Goal: Transaction & Acquisition: Purchase product/service

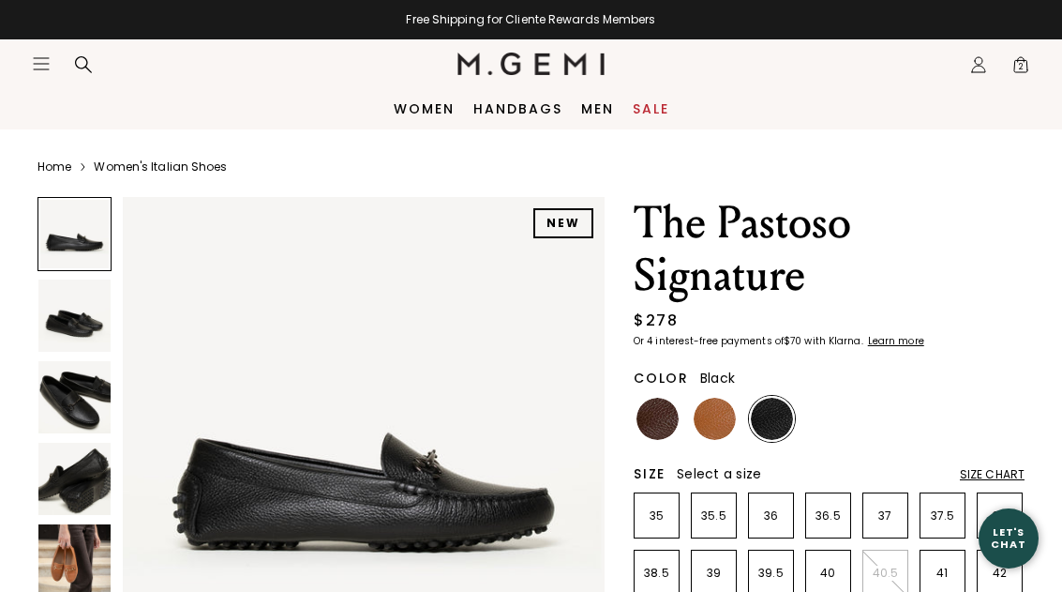
click at [47, 57] on icon "Icons/20x20/hamburger@2x" at bounding box center [41, 63] width 19 height 19
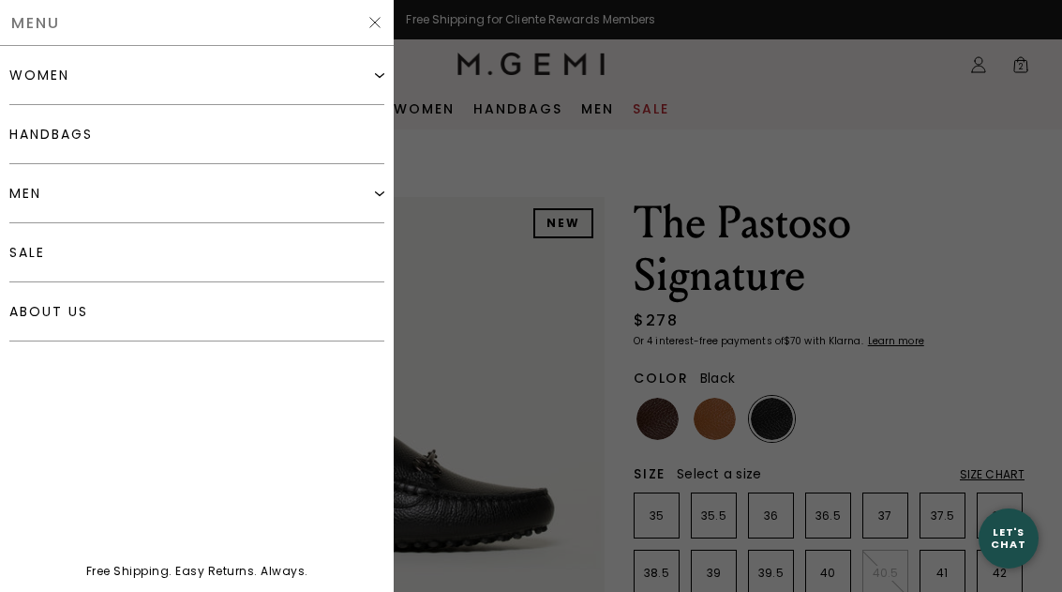
click at [261, 65] on div "women" at bounding box center [196, 75] width 375 height 59
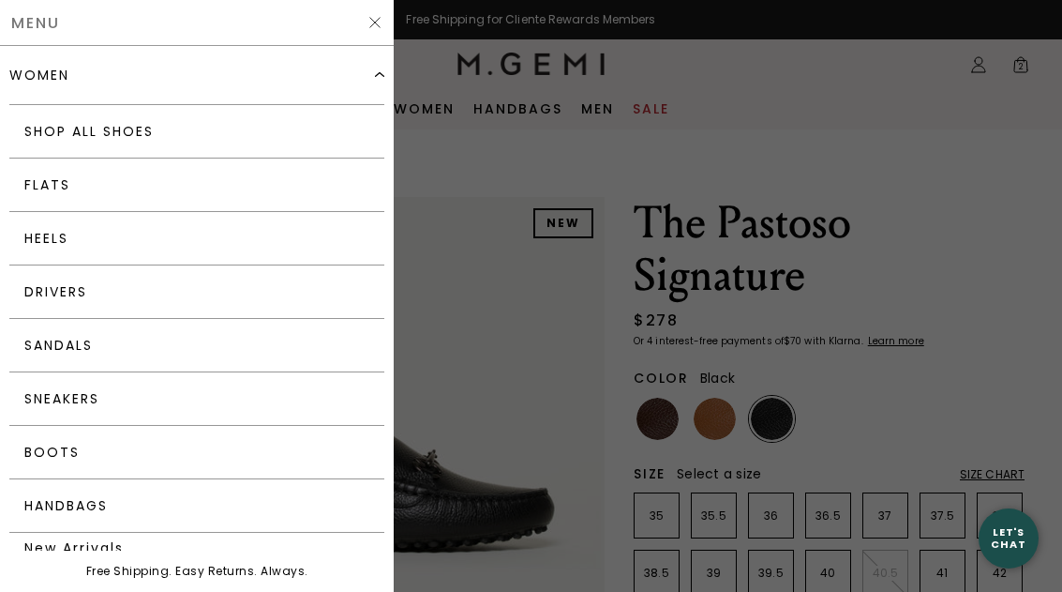
click at [215, 130] on link "Shop All Shoes" at bounding box center [196, 131] width 375 height 53
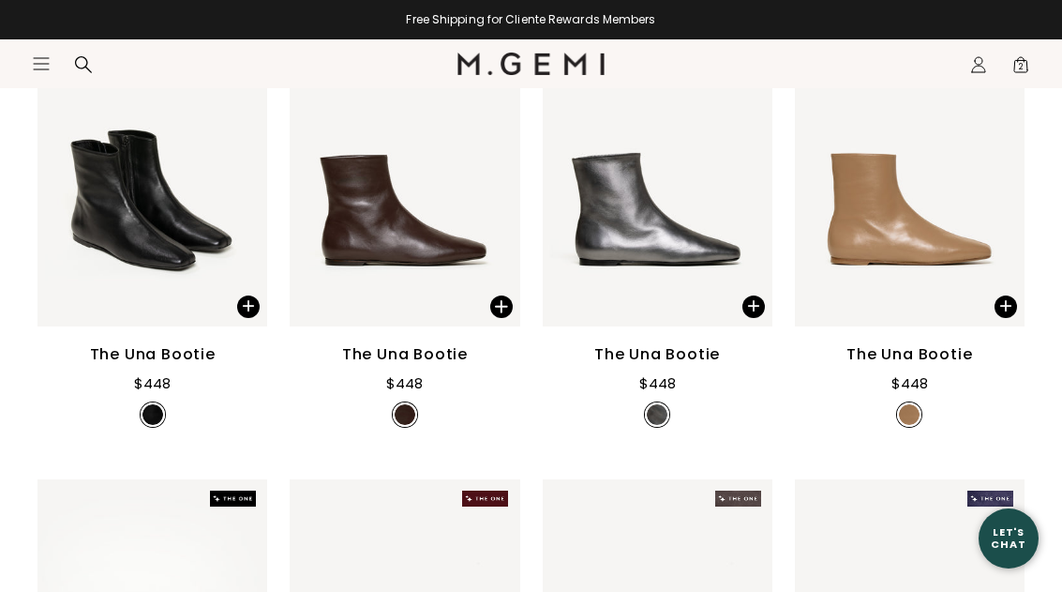
scroll to position [350, 0]
click at [695, 367] on div "The Una Bootie" at bounding box center [657, 355] width 126 height 23
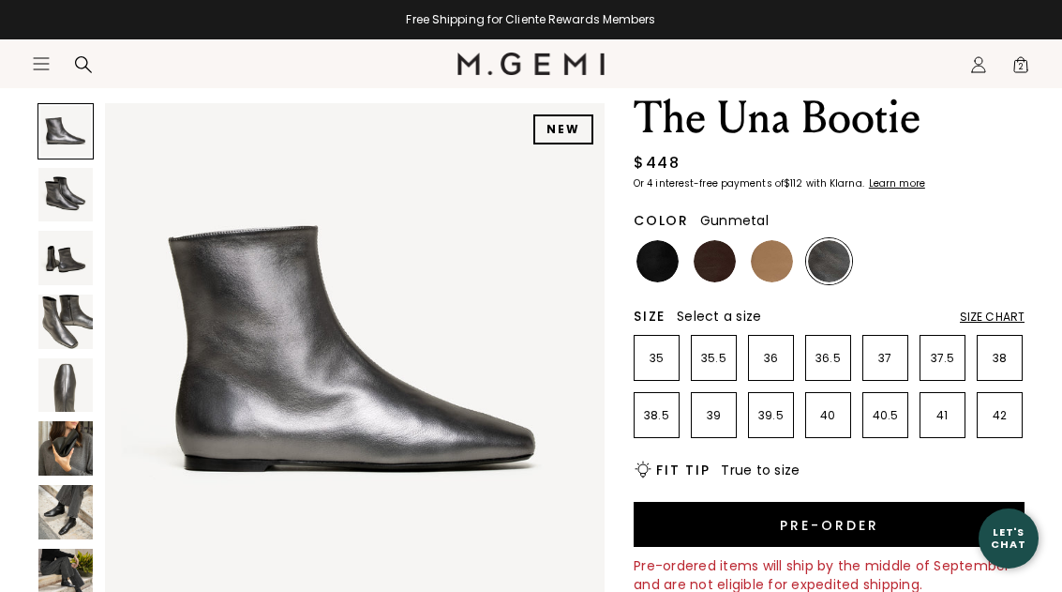
click at [62, 591] on img at bounding box center [65, 576] width 54 height 54
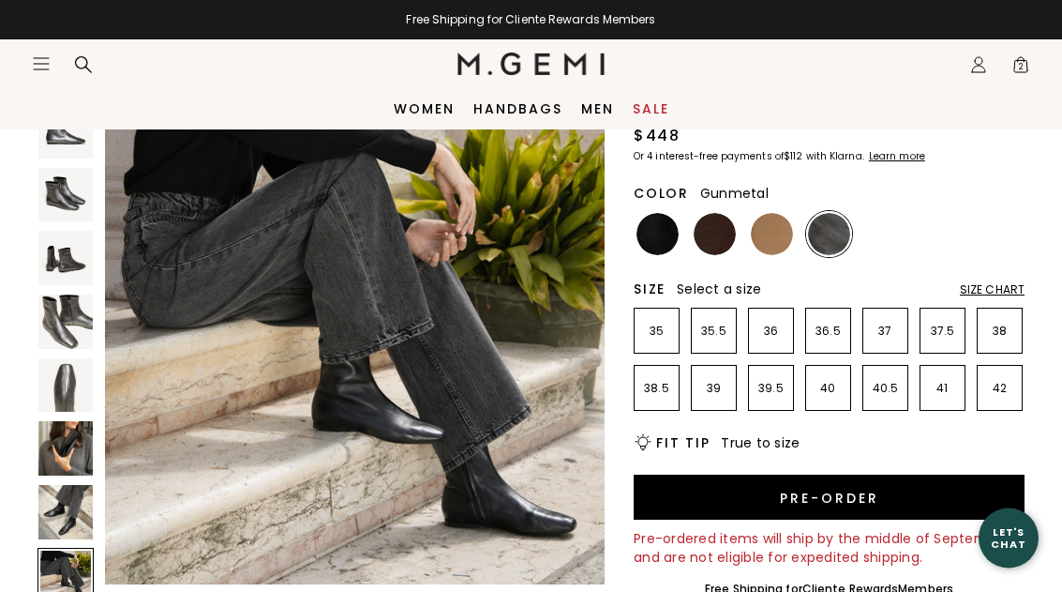
scroll to position [114, 0]
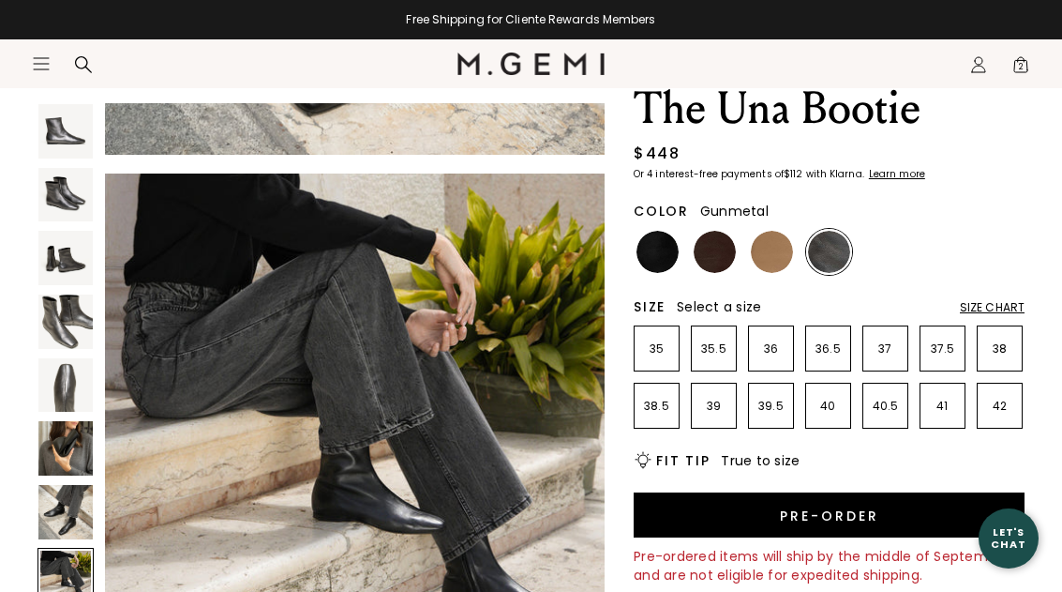
click at [68, 131] on img at bounding box center [65, 131] width 54 height 54
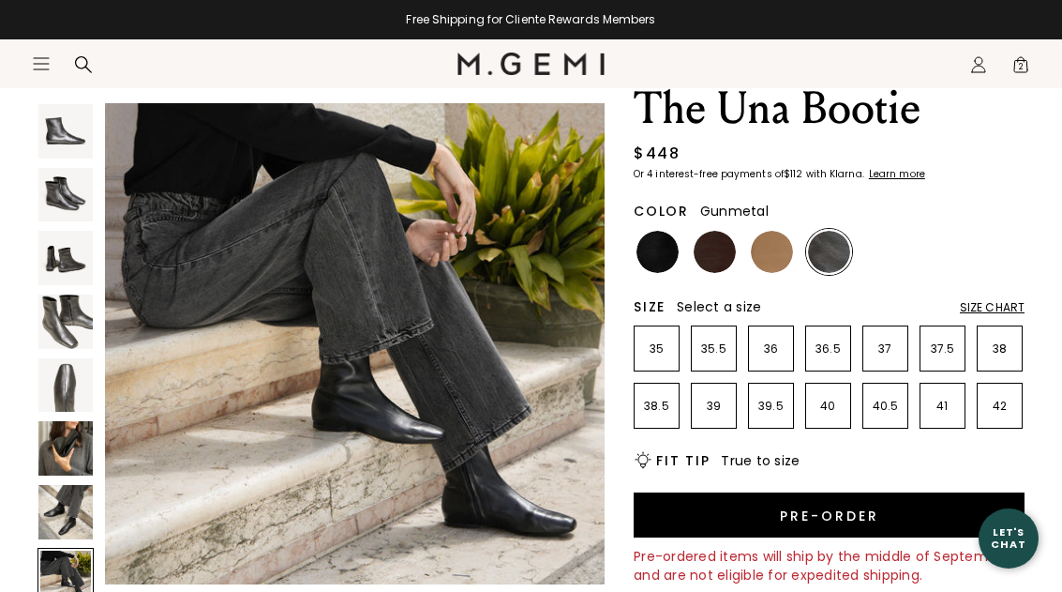
scroll to position [3651, 0]
click at [831, 249] on img at bounding box center [829, 252] width 42 height 42
click at [831, 345] on p "36.5" at bounding box center [828, 348] width 44 height 15
click at [878, 351] on p "37" at bounding box center [886, 348] width 44 height 15
